Goal: Information Seeking & Learning: Learn about a topic

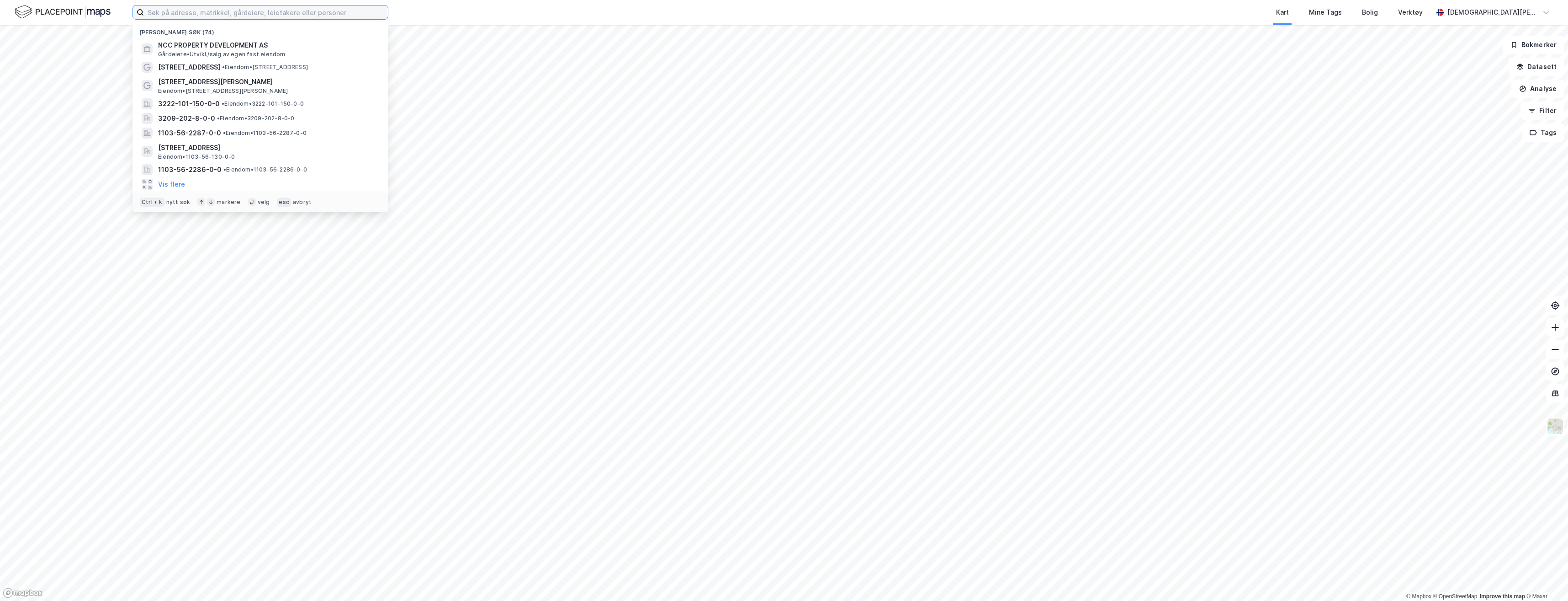
click at [171, 13] on input at bounding box center [266, 12] width 244 height 14
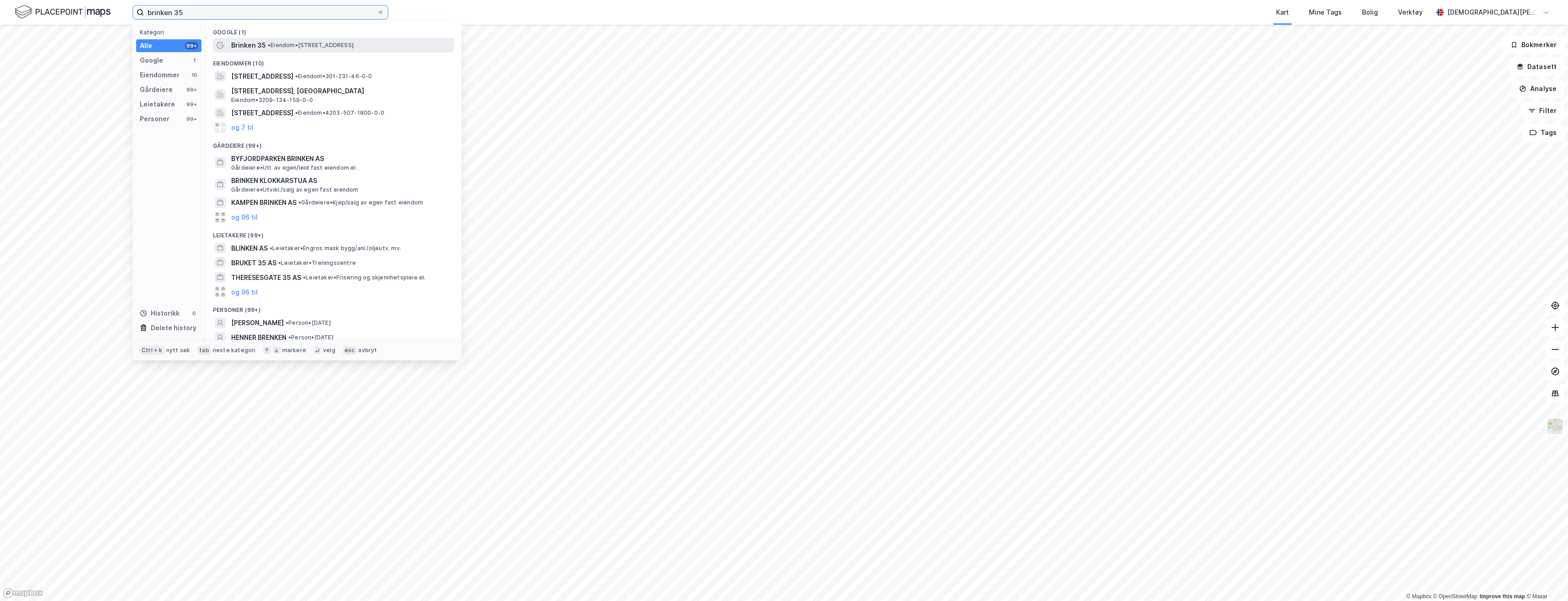
type input "brinken 35"
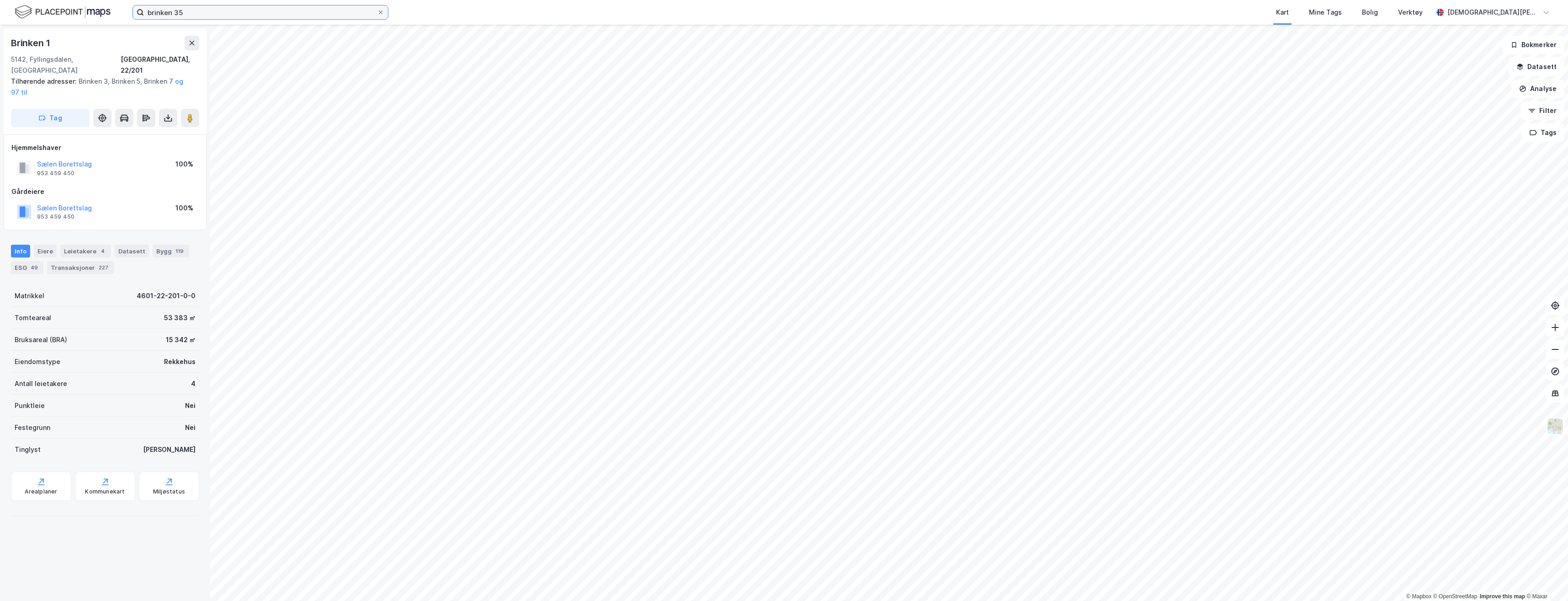
click at [196, 14] on input "brinken 35" at bounding box center [261, 12] width 233 height 14
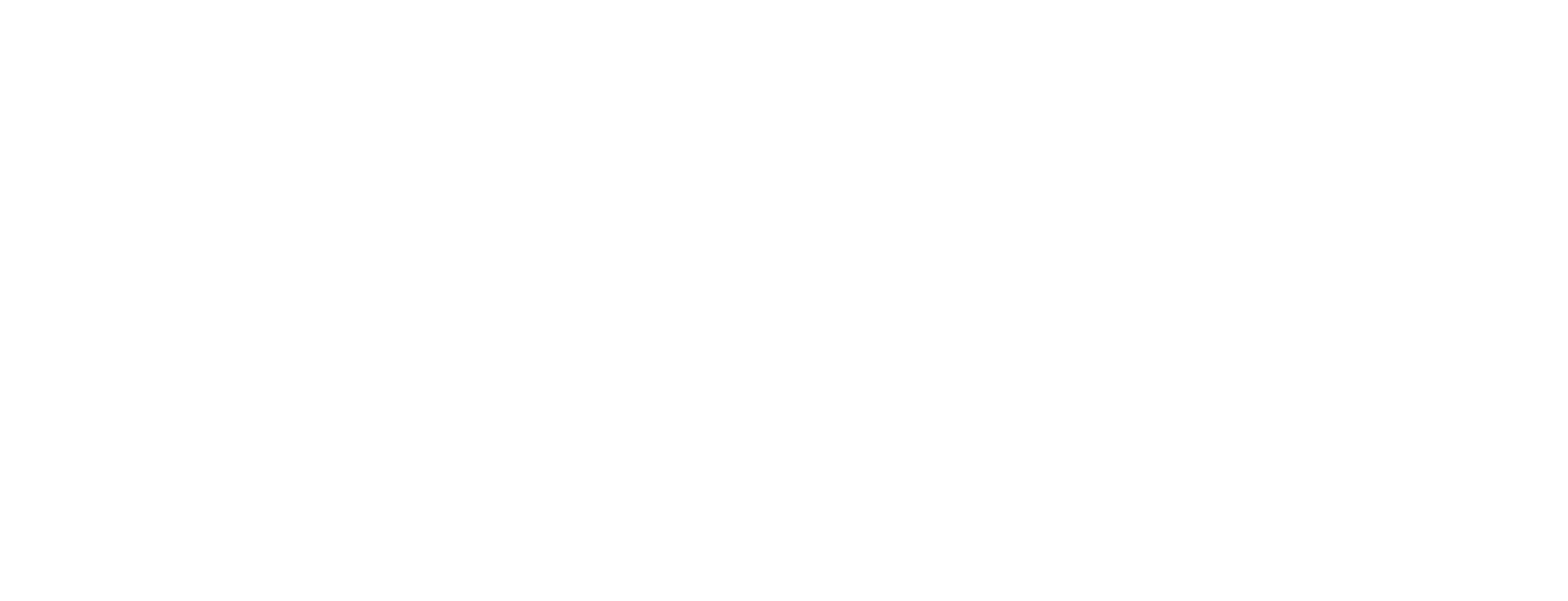
click at [207, 21] on div at bounding box center [784, 300] width 1568 height 601
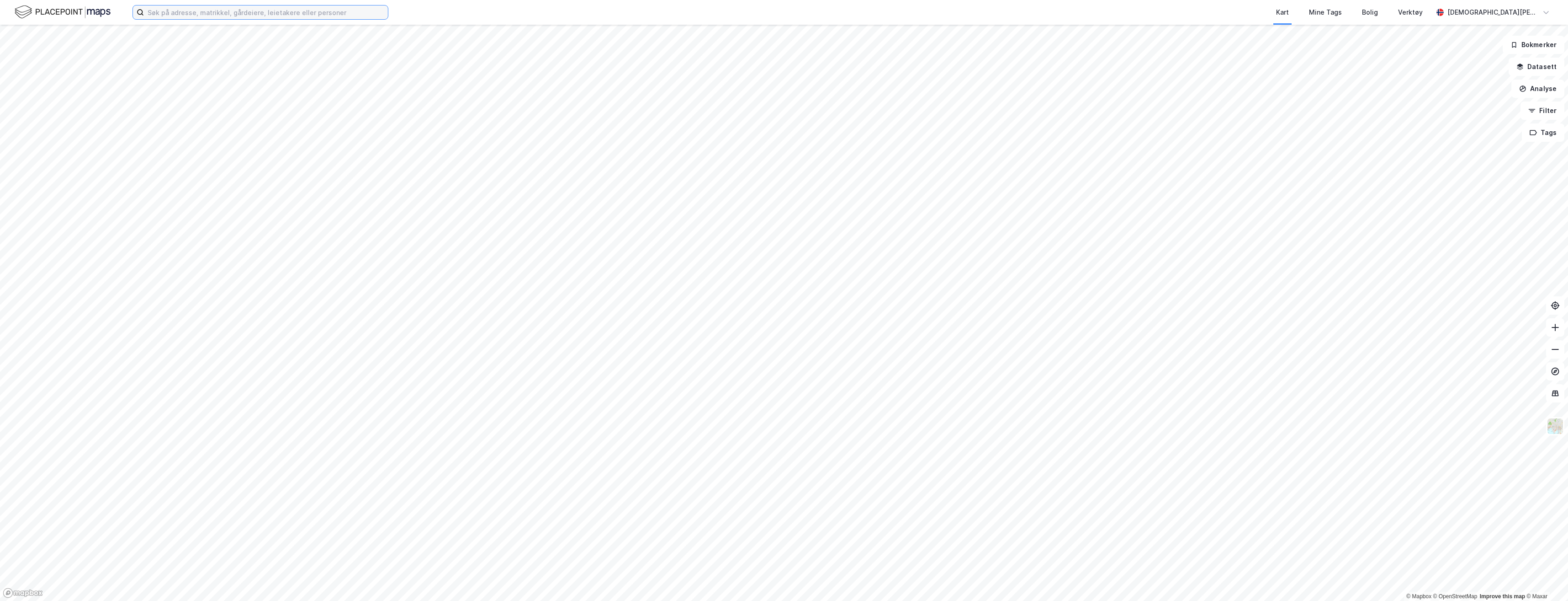
click at [208, 18] on input at bounding box center [266, 12] width 244 height 14
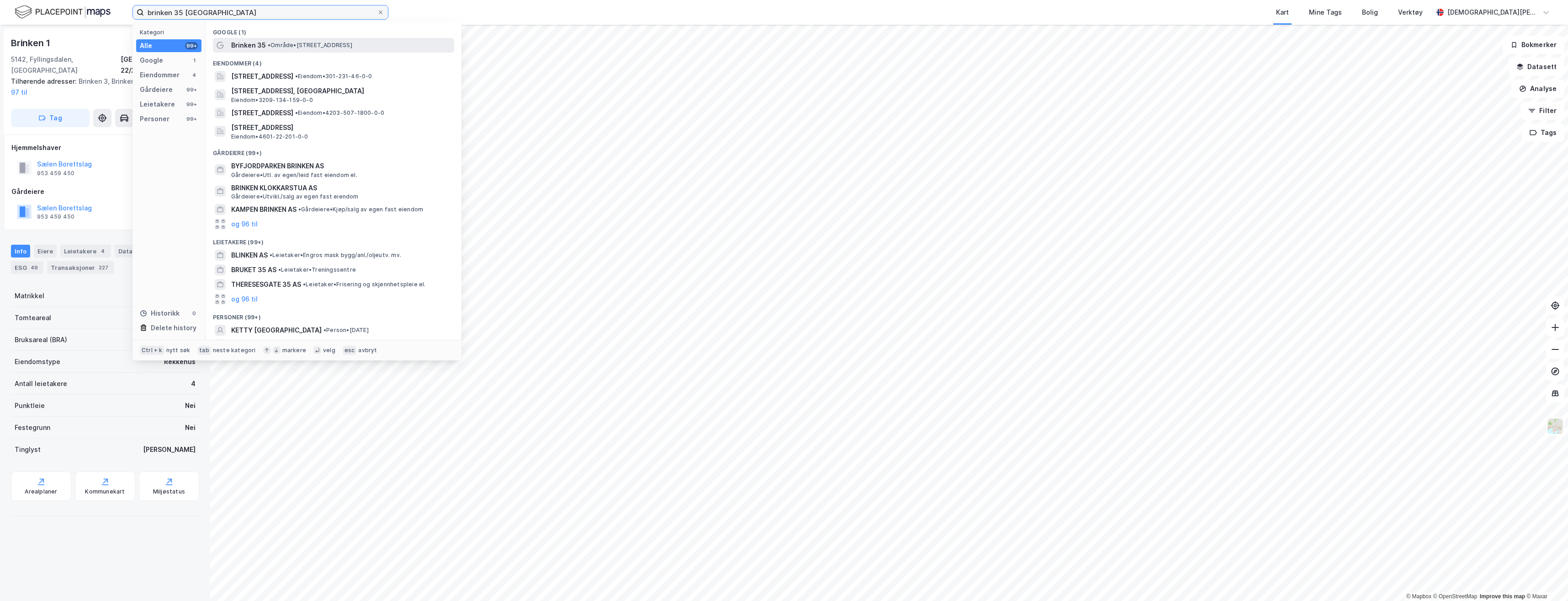
type input "brinken 35 oslo"
